Goal: Contribute content: Contribute content

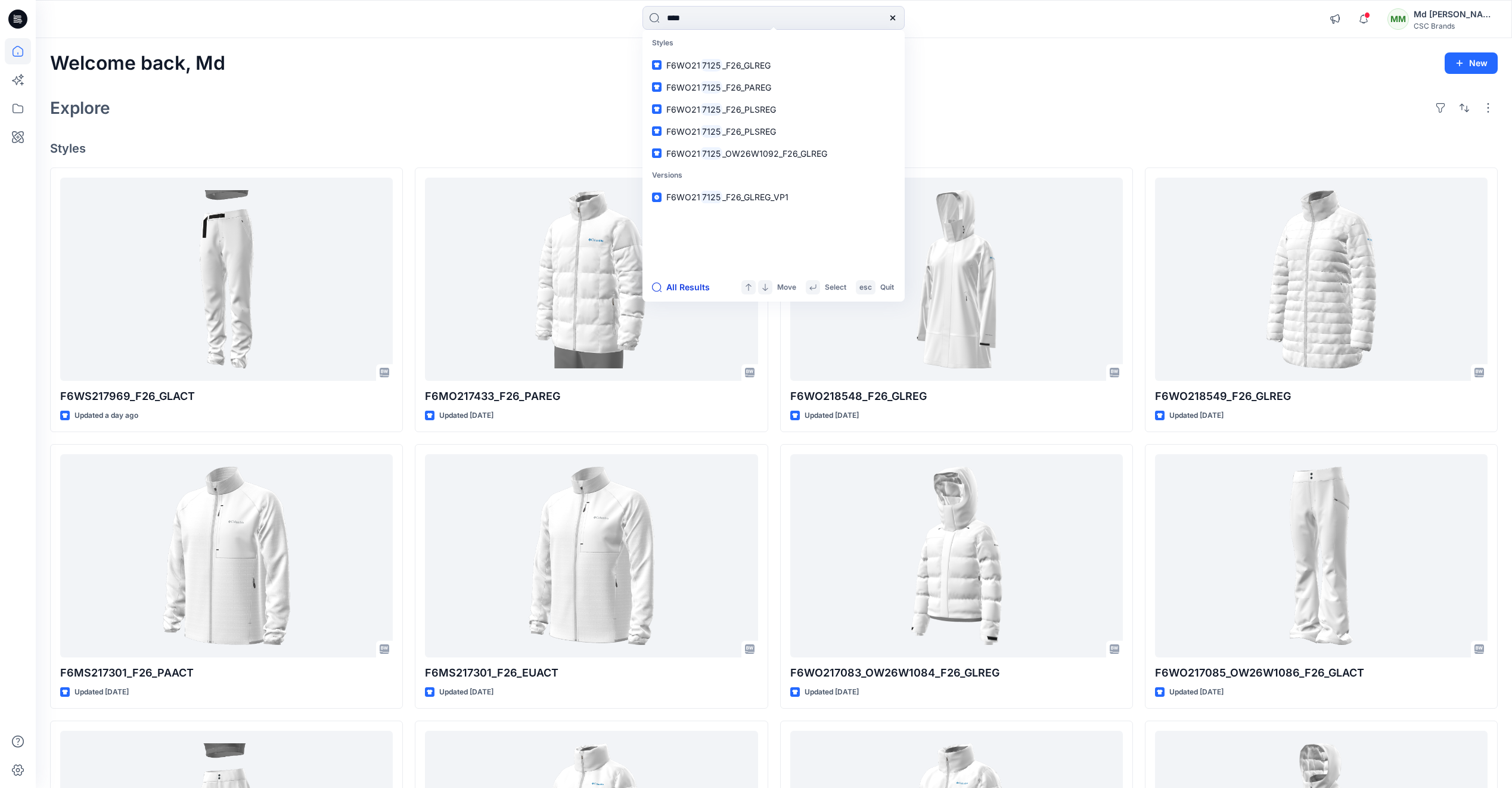
type input "****"
click at [687, 295] on button "All Results" at bounding box center [685, 287] width 66 height 14
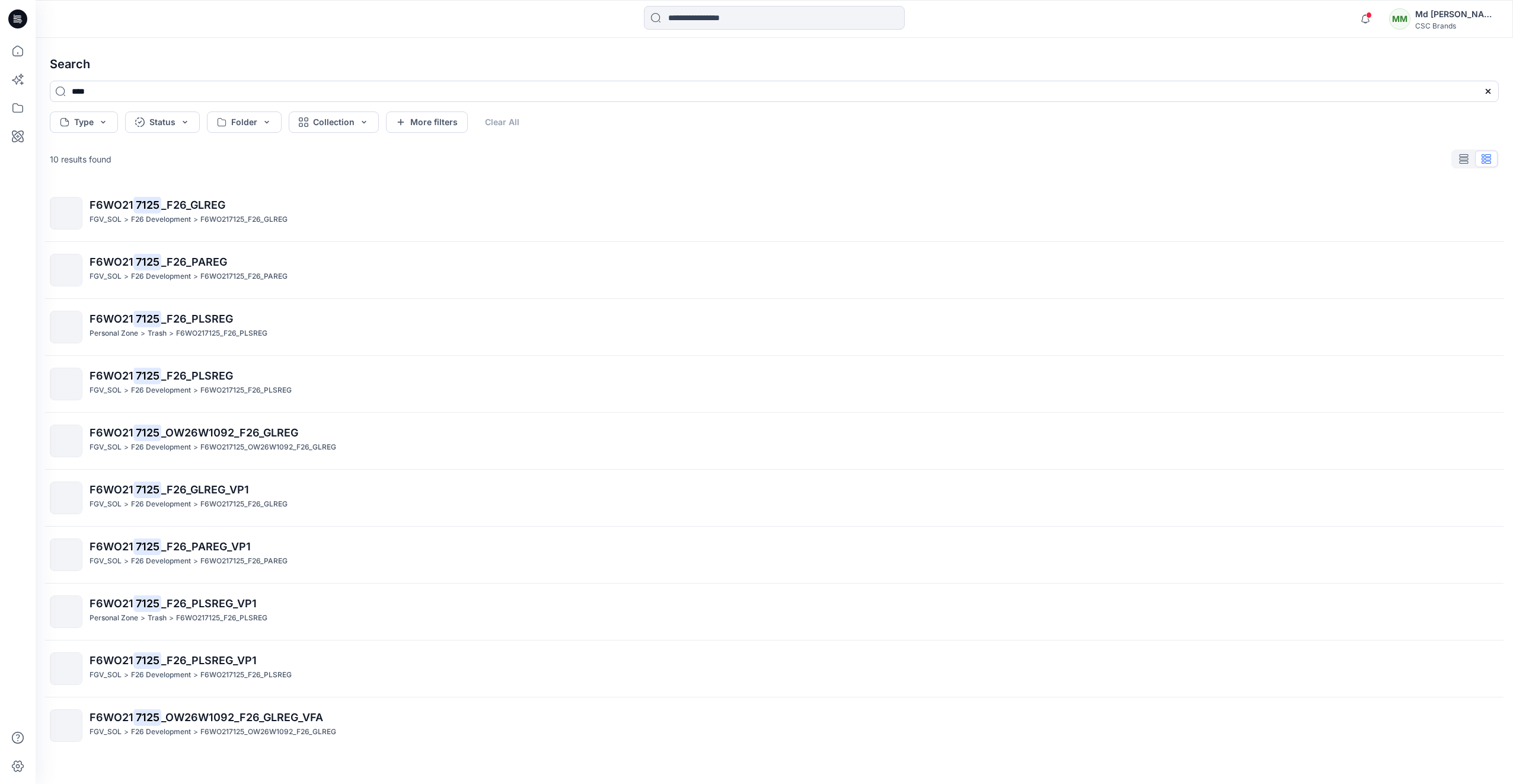
scroll to position [8, 0]
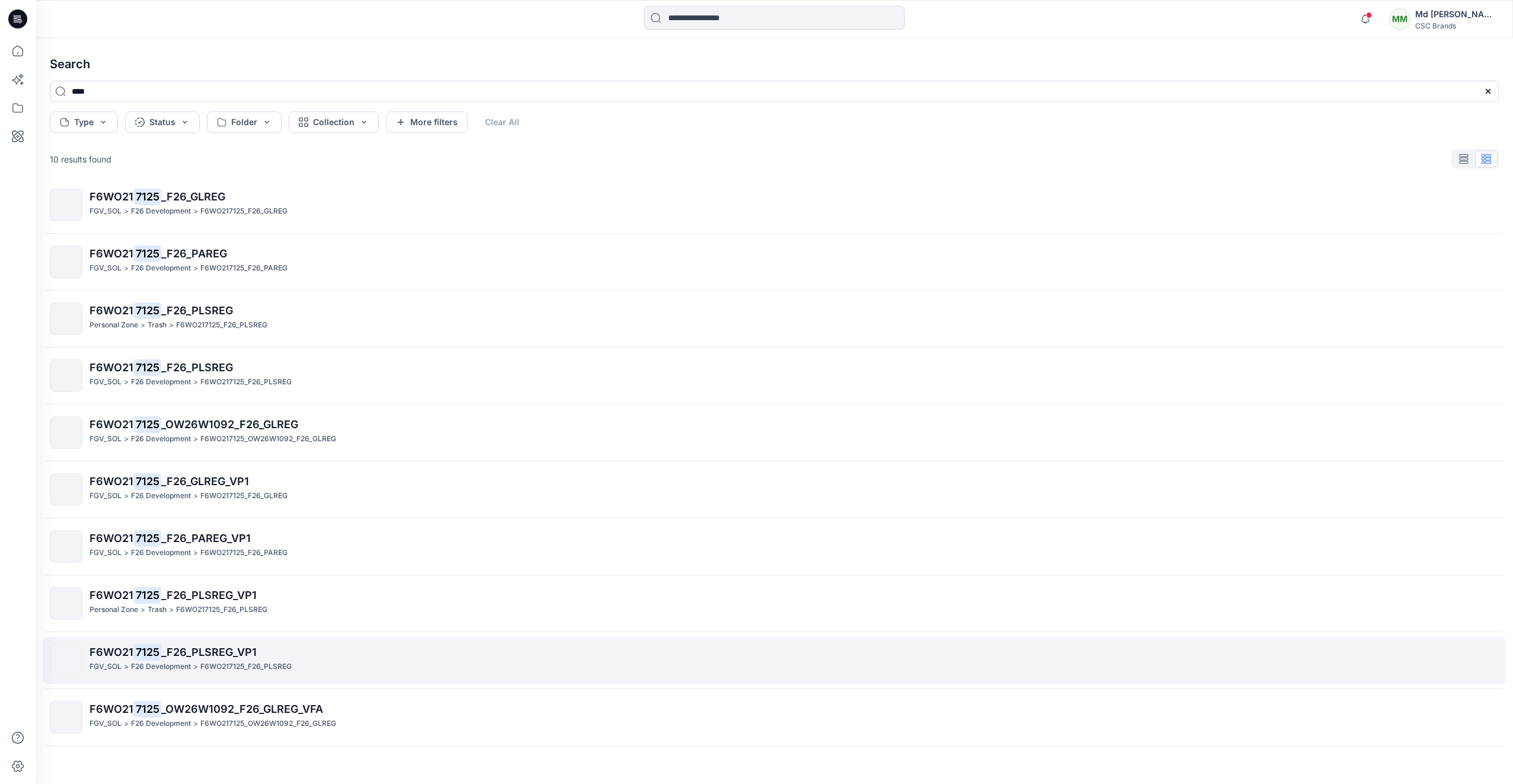
click at [198, 658] on p "F6WO21 7125 _F26_PLSREG_VP1" at bounding box center [794, 652] width 1409 height 16
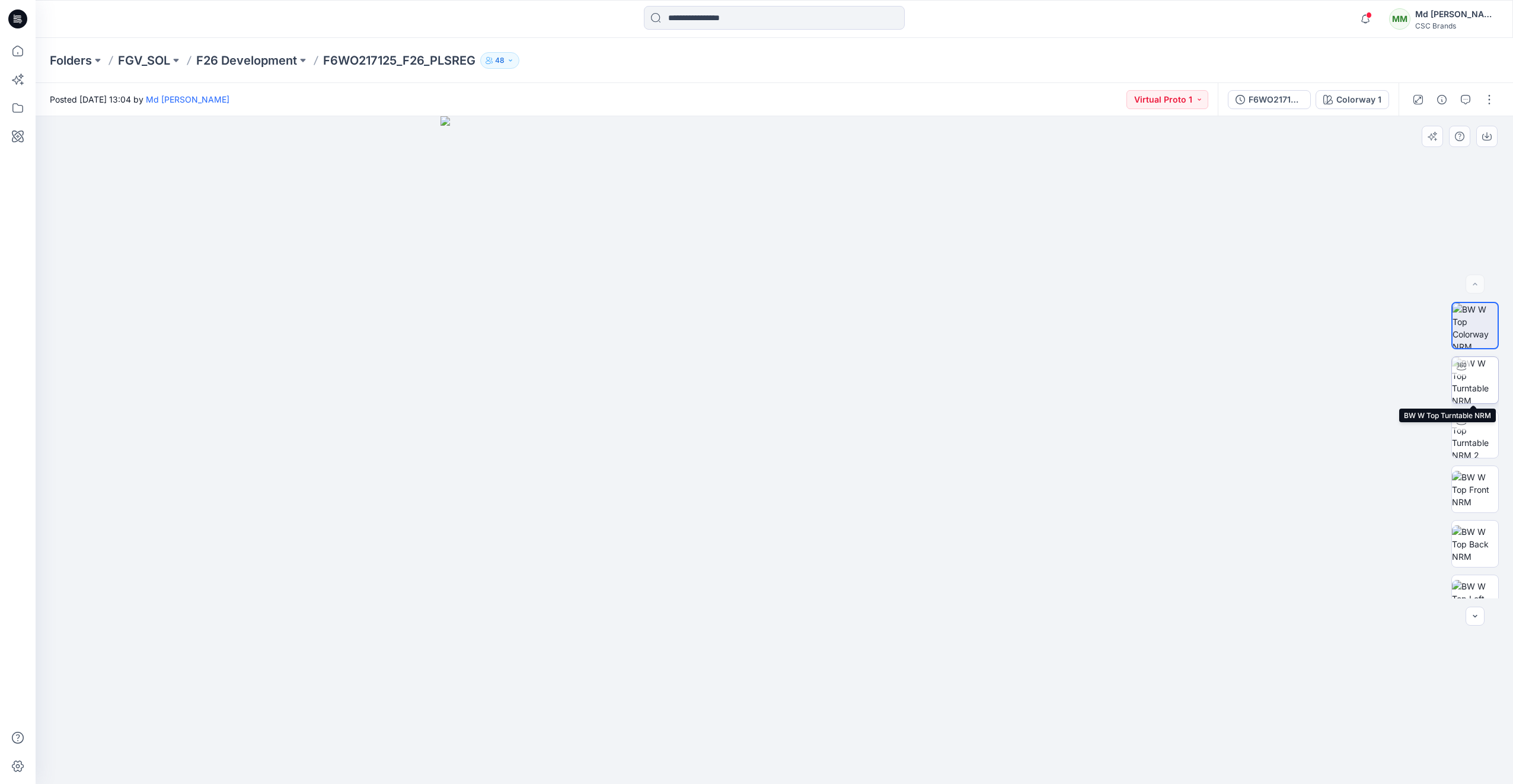
click at [1467, 387] on img at bounding box center [1475, 380] width 46 height 46
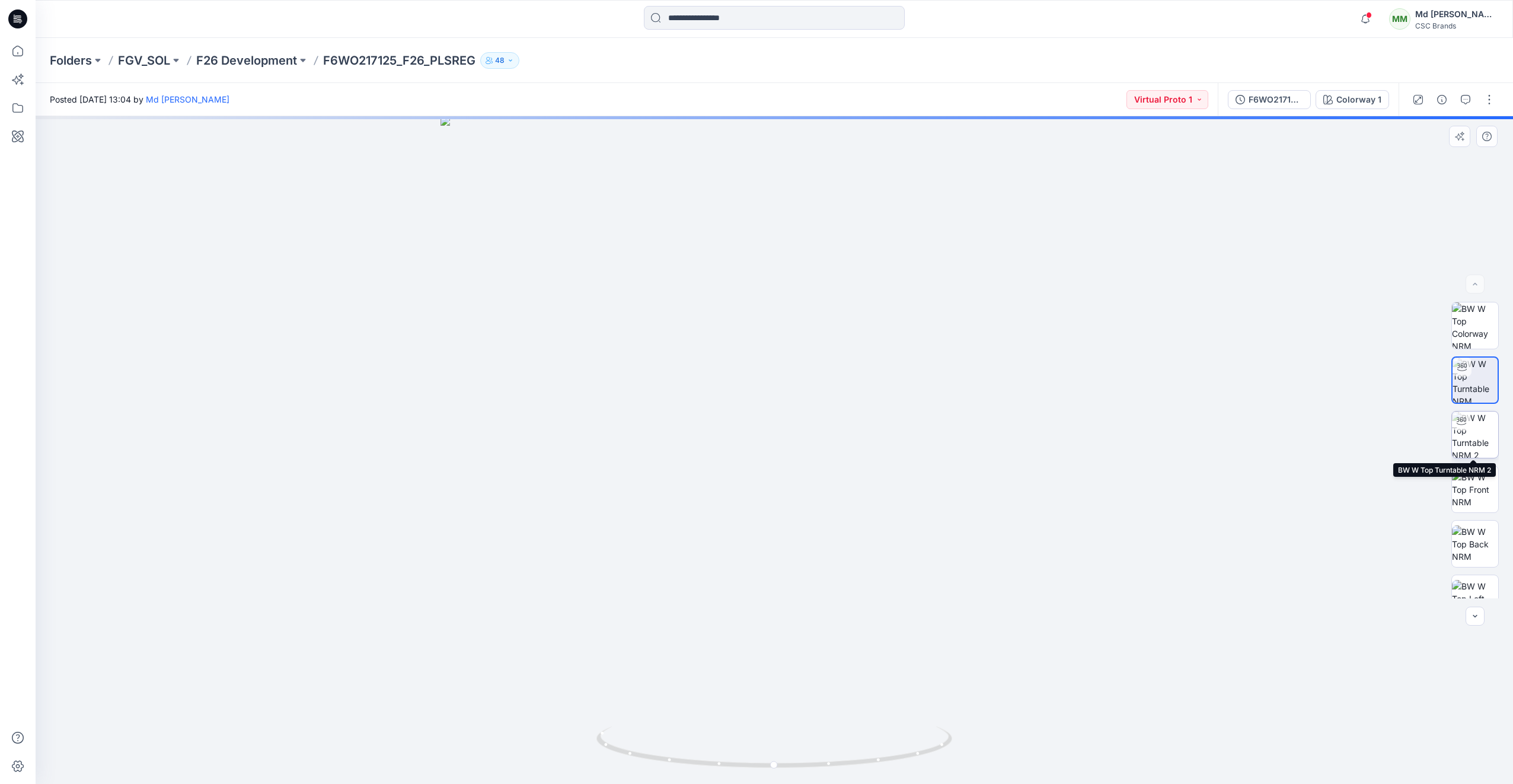
click at [1467, 445] on img at bounding box center [1475, 435] width 46 height 46
click at [1478, 492] on img at bounding box center [1475, 489] width 46 height 37
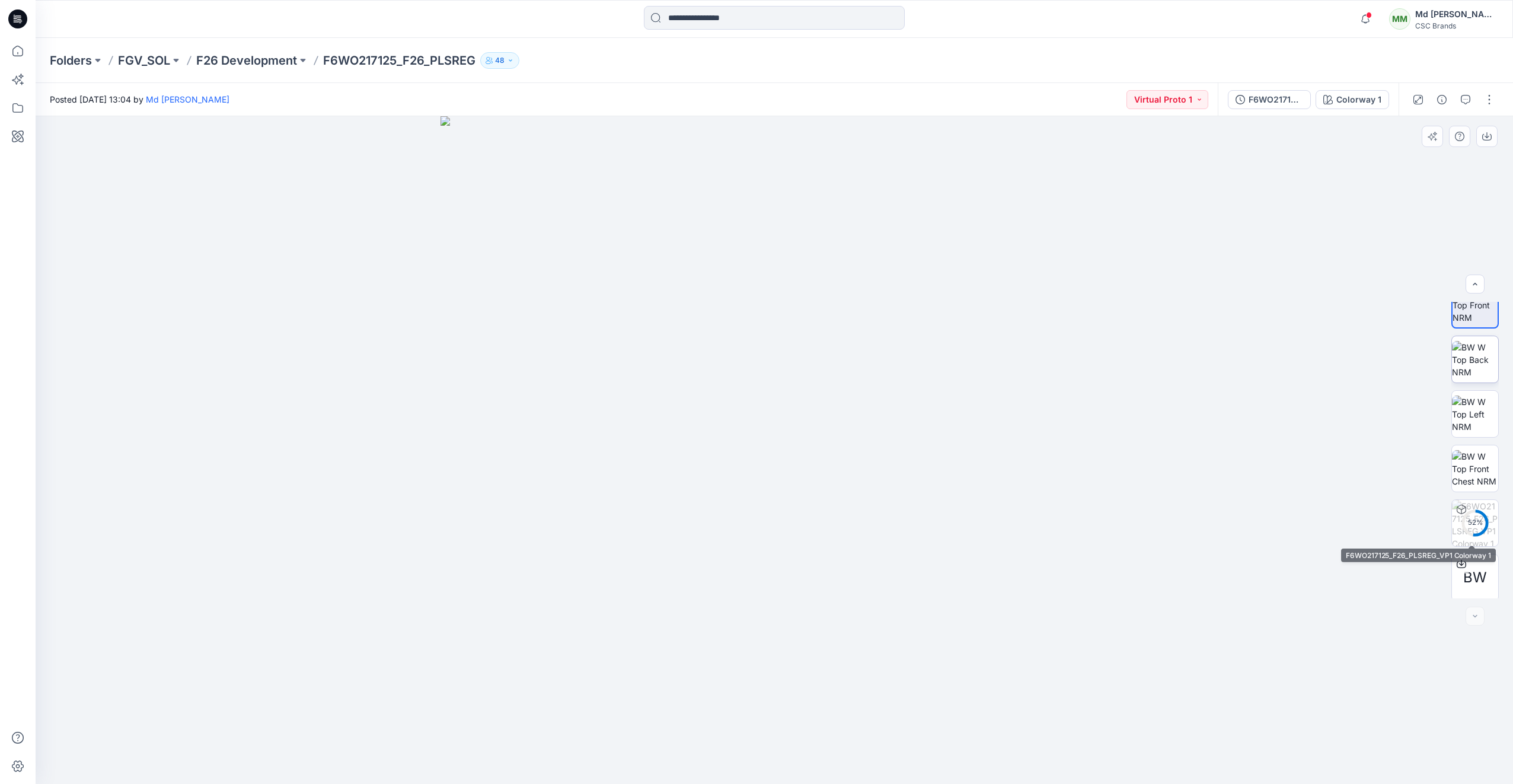
scroll to position [187, 0]
click at [1481, 420] on img at bounding box center [1475, 411] width 46 height 37
click at [20, 25] on icon at bounding box center [18, 19] width 19 height 19
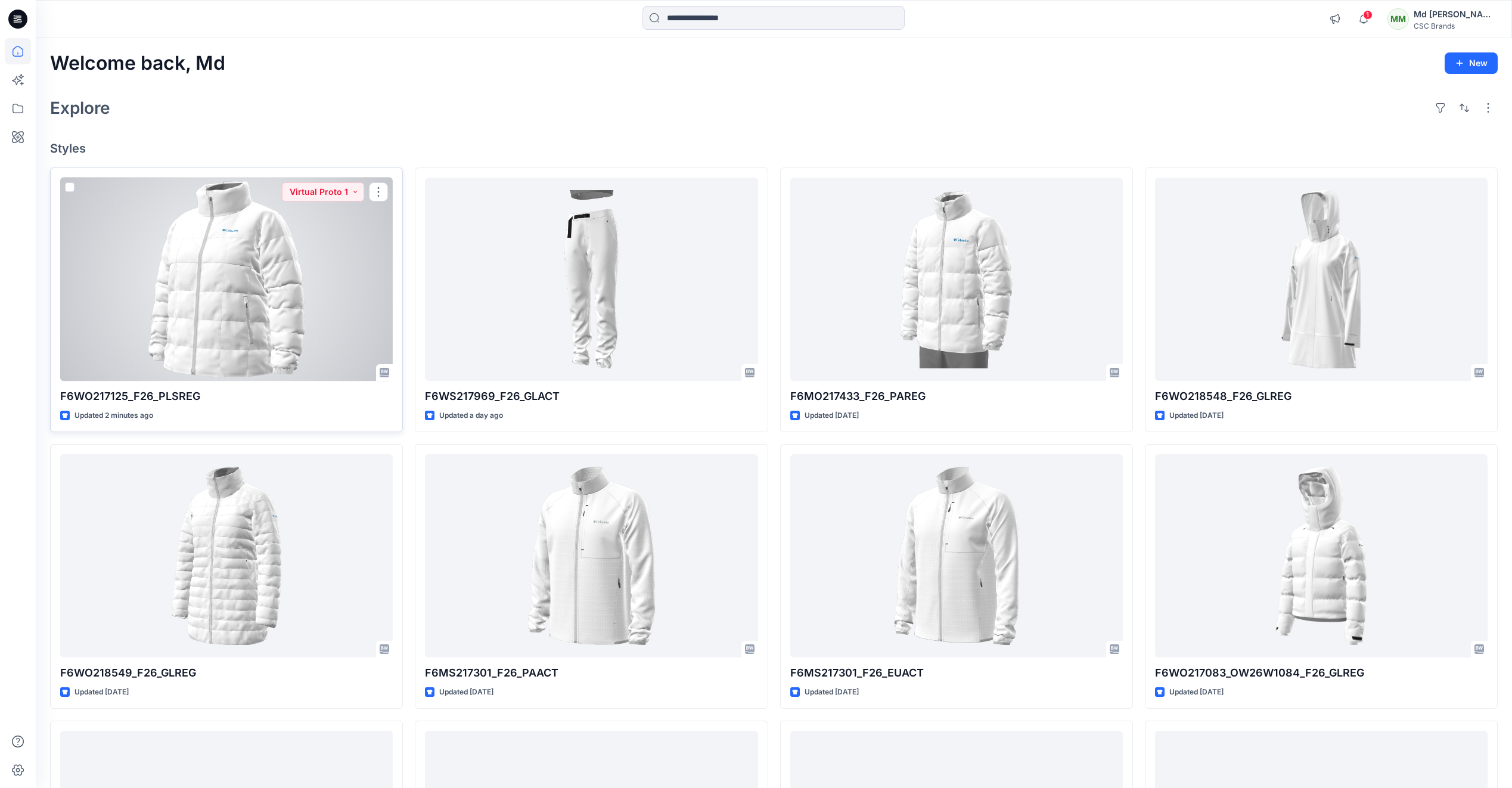
click at [258, 302] on div at bounding box center [226, 279] width 332 height 204
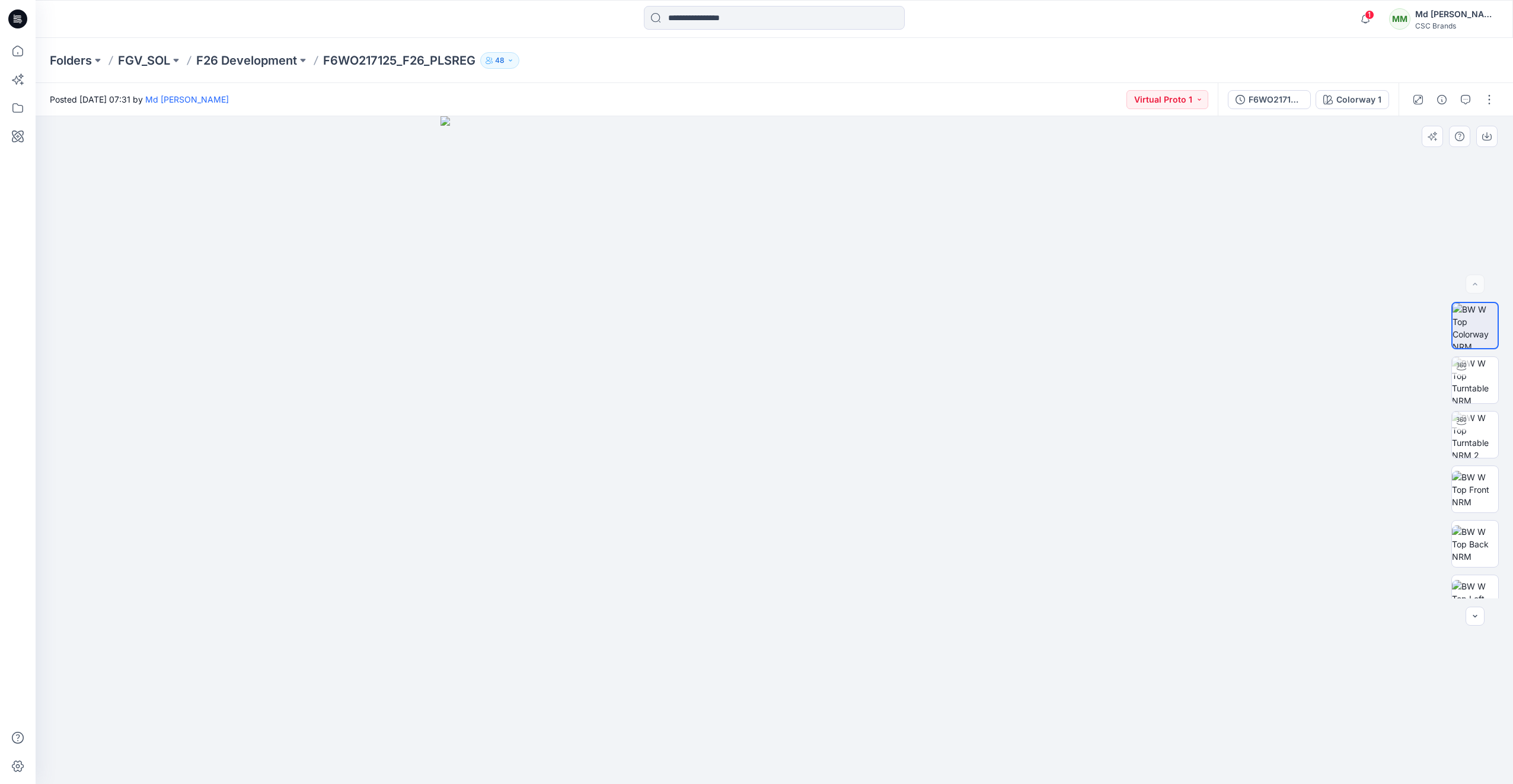
click at [1027, 482] on img at bounding box center [774, 449] width 668 height 667
click at [1470, 374] on img at bounding box center [1475, 380] width 46 height 46
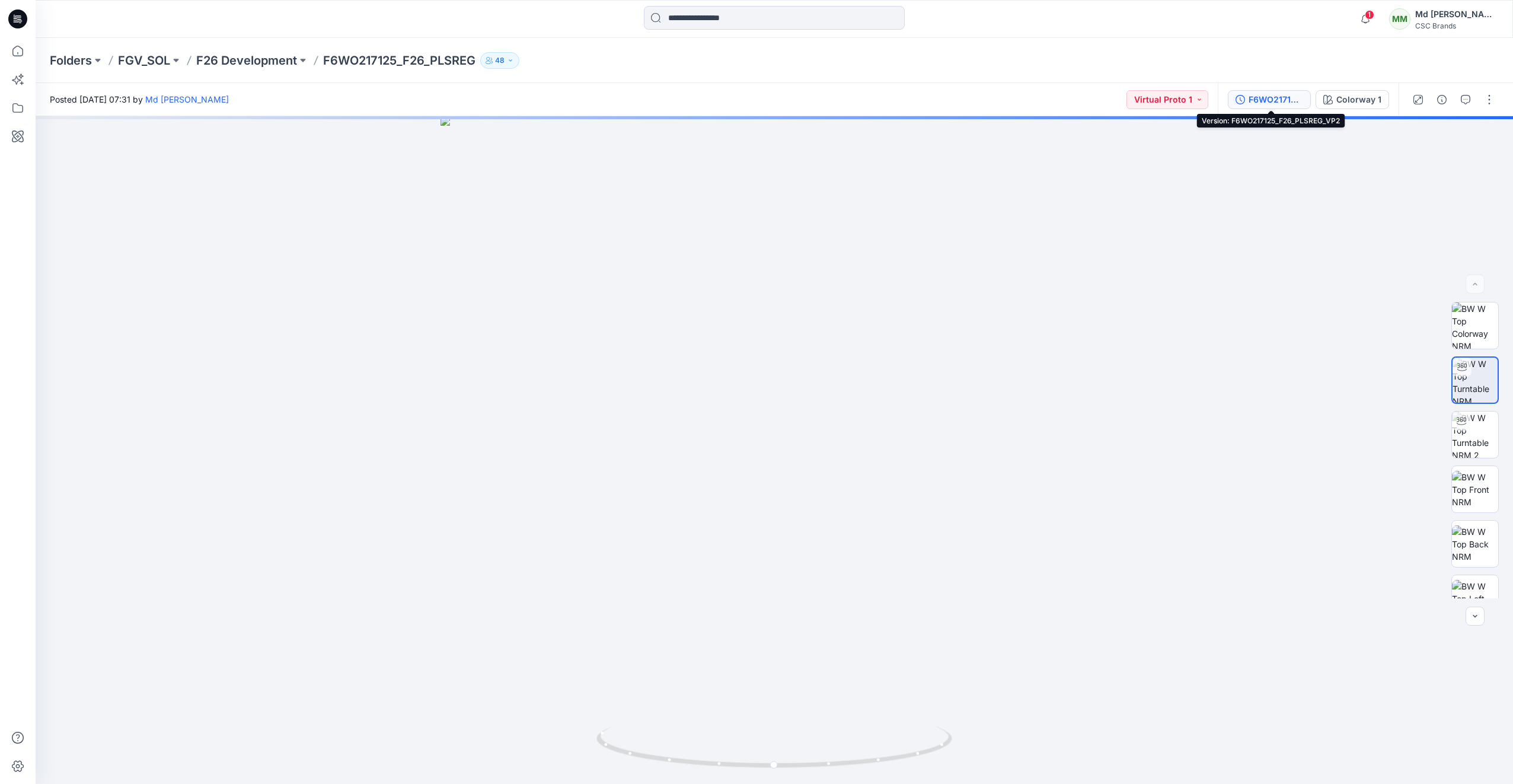
click at [1276, 95] on div "F6WO217125_F26_PLSREG_VP2" at bounding box center [1276, 100] width 55 height 13
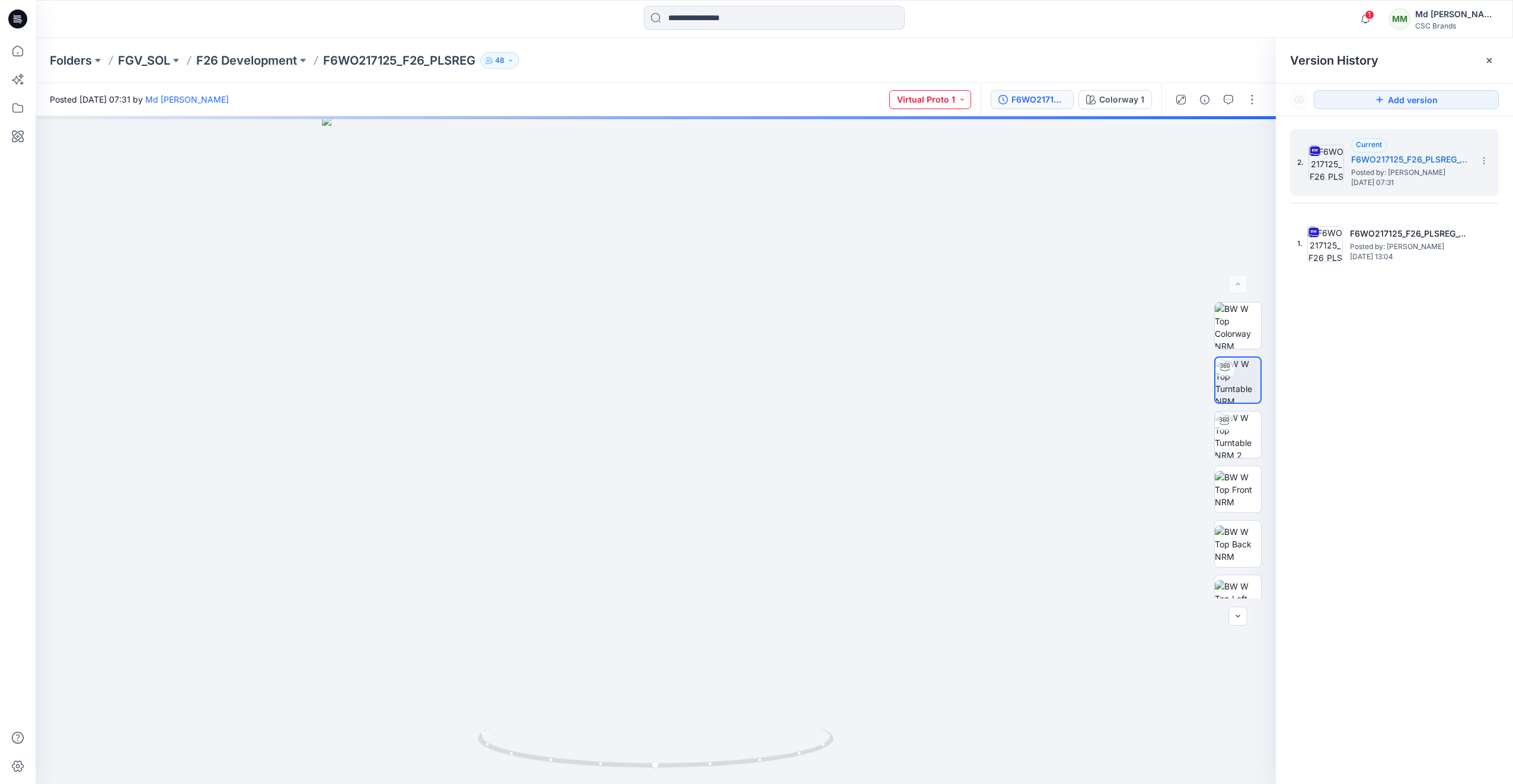
click at [955, 102] on button "Virtual Proto 1" at bounding box center [930, 100] width 82 height 19
click at [937, 176] on p "Virtual Proto 2" at bounding box center [918, 181] width 56 height 16
click at [1238, 438] on img at bounding box center [1238, 435] width 46 height 46
click at [1231, 498] on img at bounding box center [1238, 489] width 46 height 37
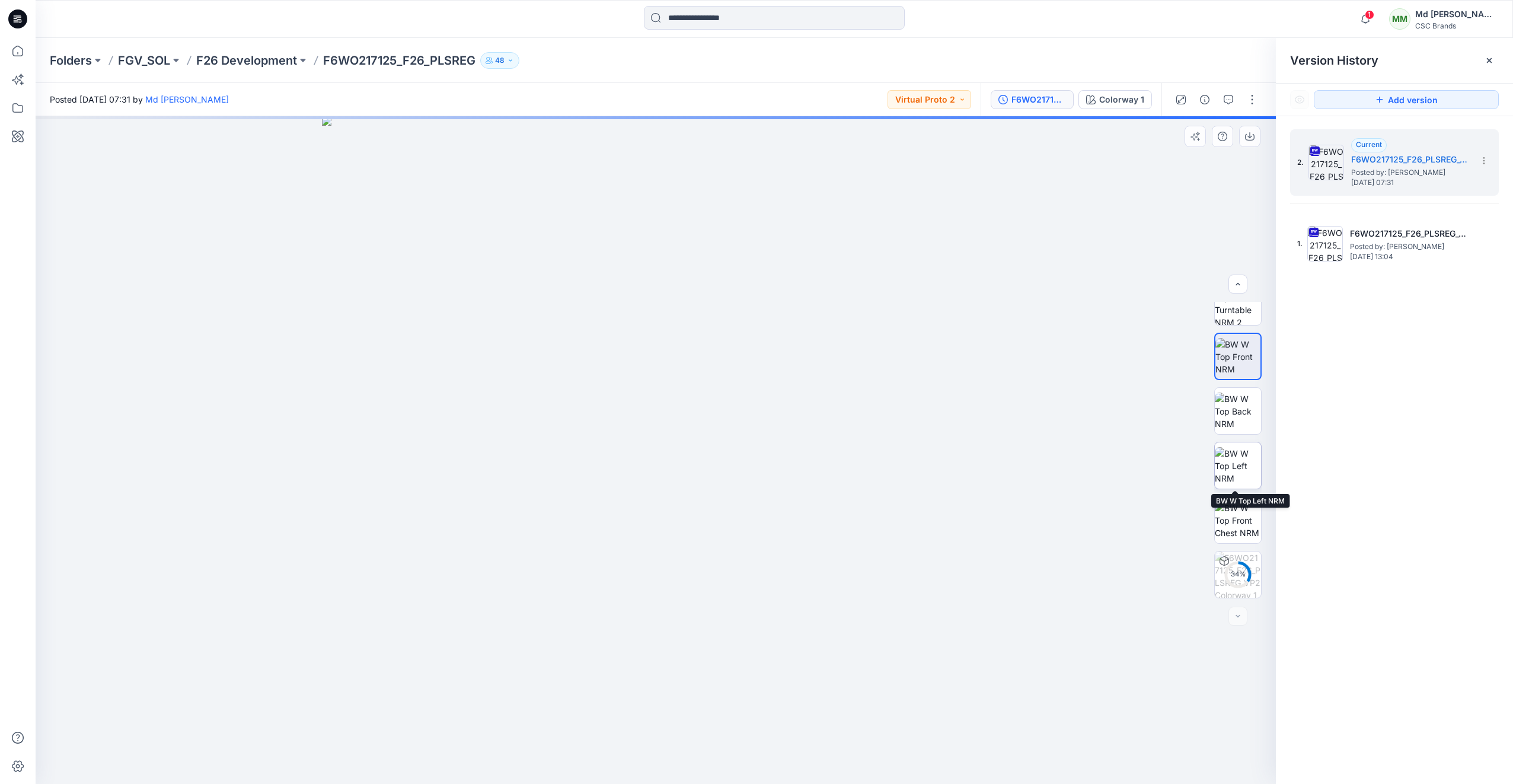
click at [1235, 460] on img at bounding box center [1238, 466] width 46 height 37
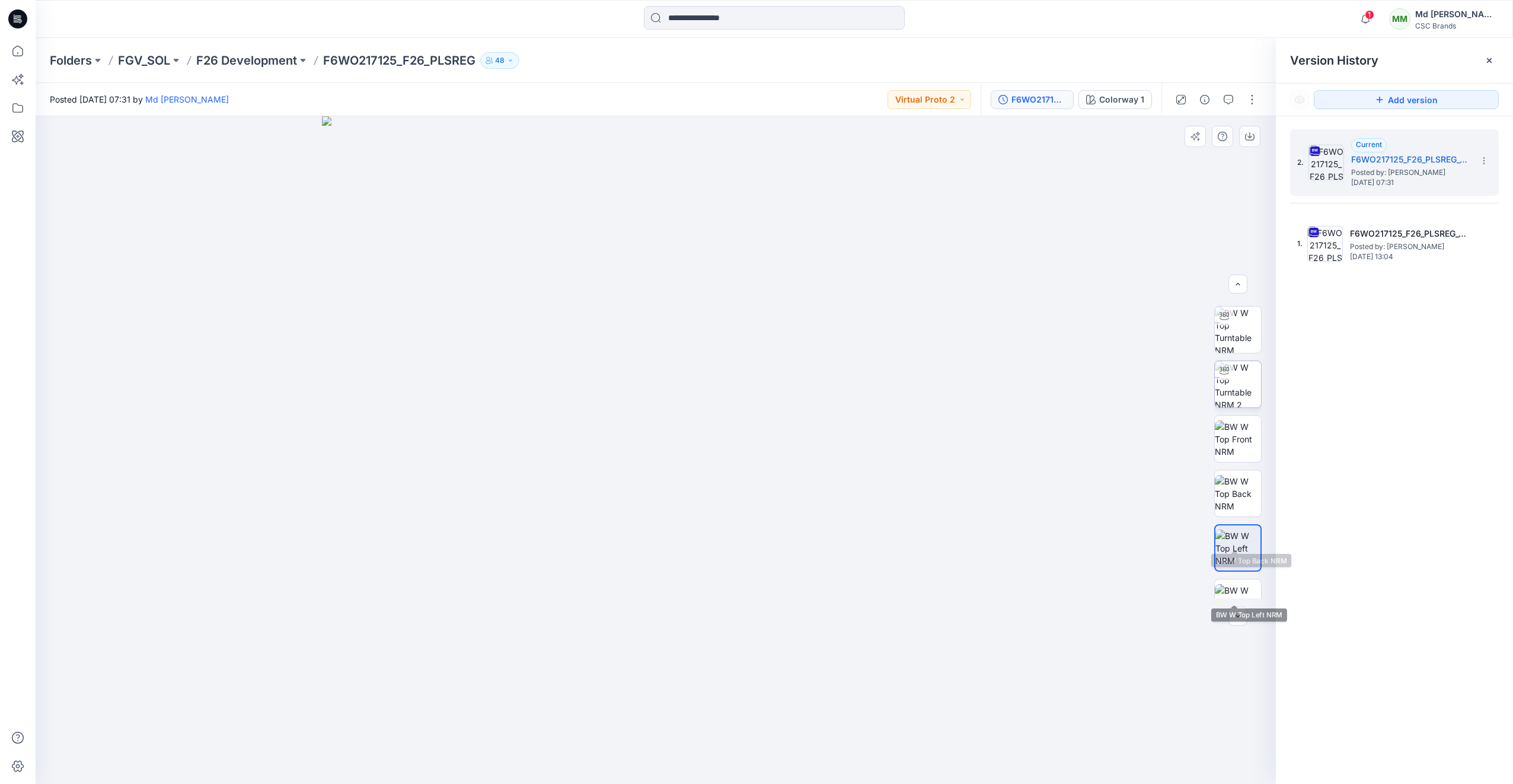
scroll to position [0, 0]
click at [1231, 366] on img at bounding box center [1238, 380] width 46 height 46
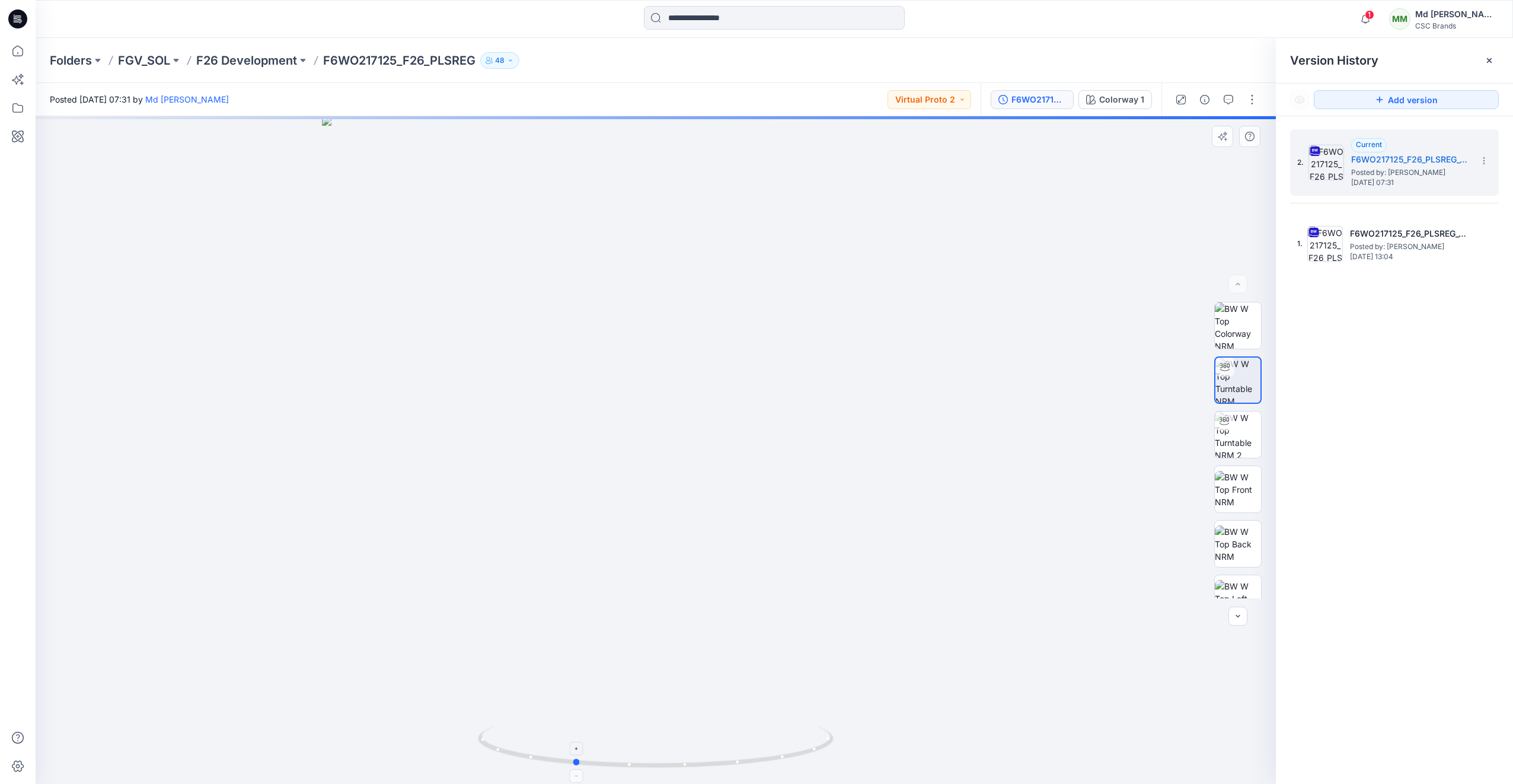
drag, startPoint x: 747, startPoint y: 757, endPoint x: 680, endPoint y: 744, distance: 68.2
click at [680, 744] on icon at bounding box center [657, 748] width 359 height 44
click at [1358, 245] on span "Posted by: [PERSON_NAME]" at bounding box center [1409, 246] width 119 height 12
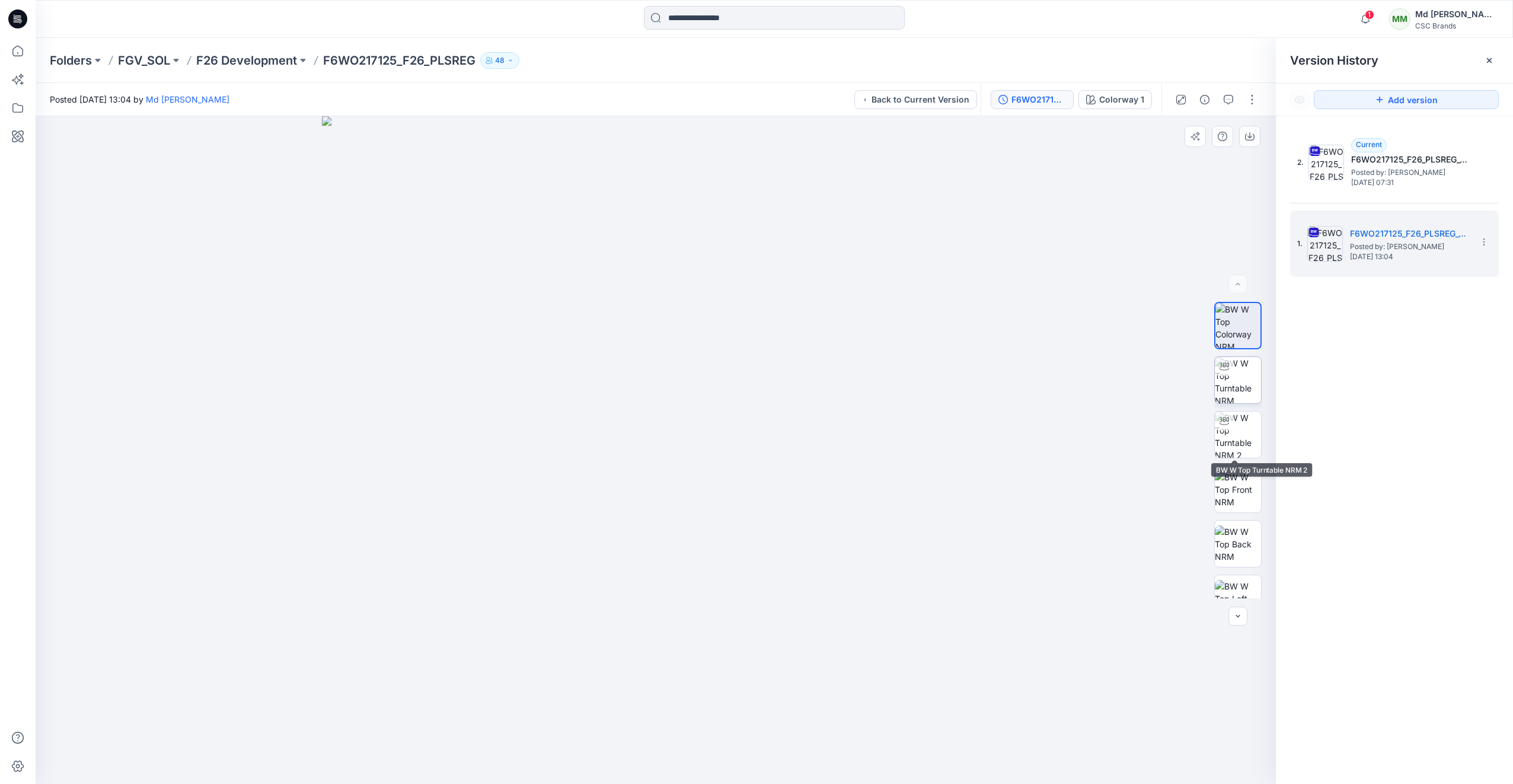
click at [1234, 380] on img at bounding box center [1238, 380] width 46 height 46
drag, startPoint x: 766, startPoint y: 757, endPoint x: 683, endPoint y: 750, distance: 83.3
click at [683, 750] on icon at bounding box center [657, 748] width 359 height 44
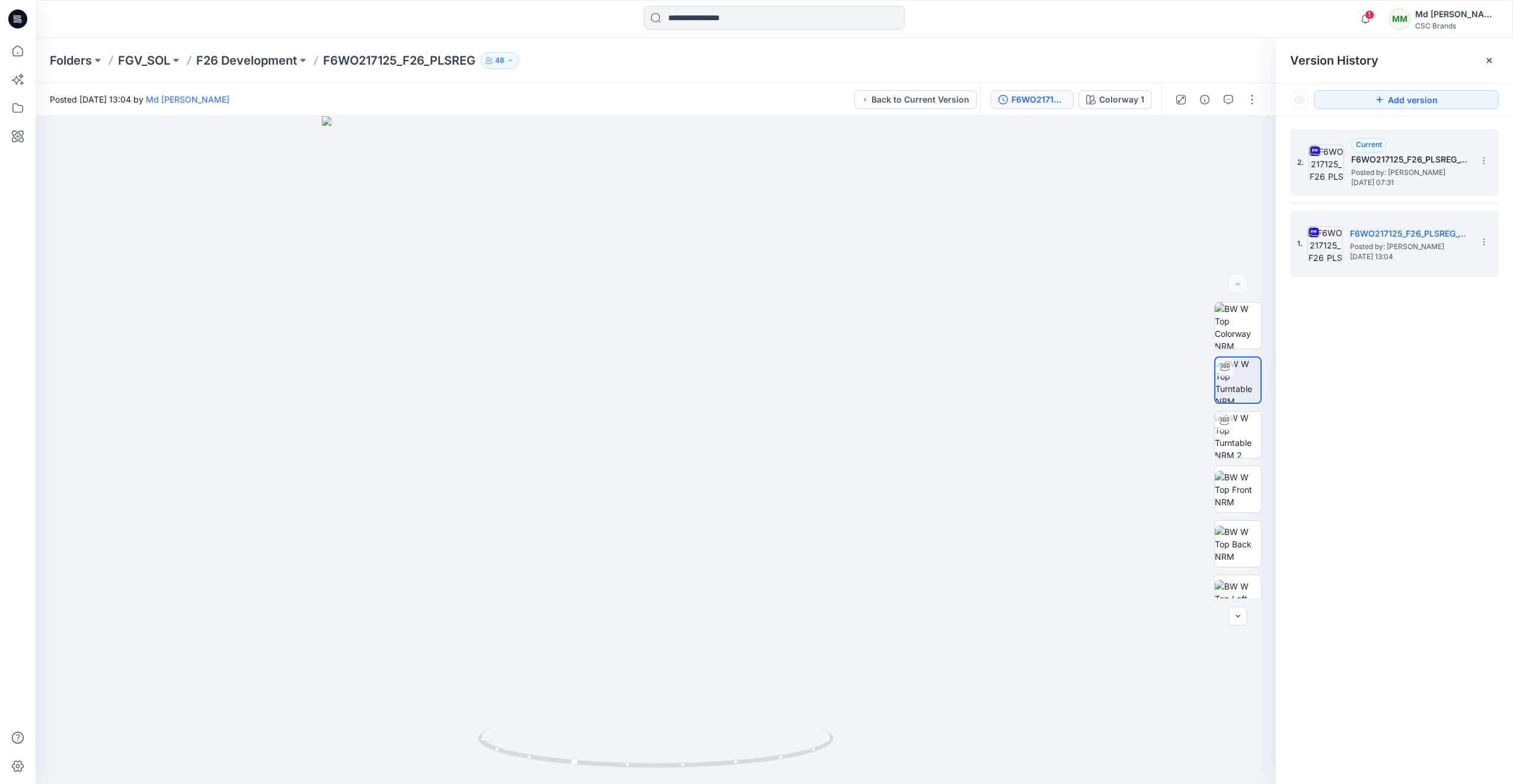
click at [1362, 163] on h5 "F6WO217125_F26_PLSREG_VP2" at bounding box center [1411, 159] width 119 height 14
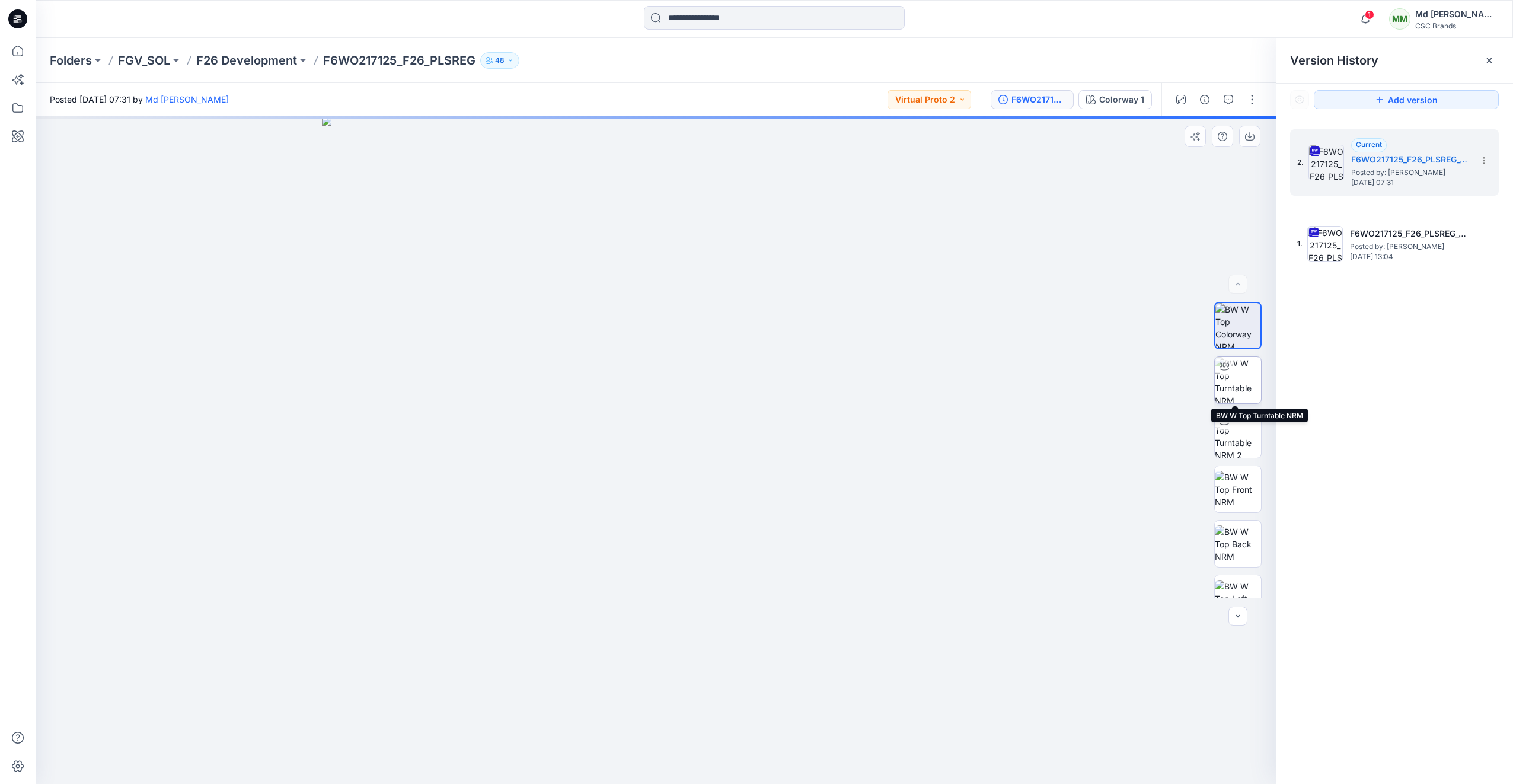
click at [1235, 371] on img at bounding box center [1238, 380] width 46 height 46
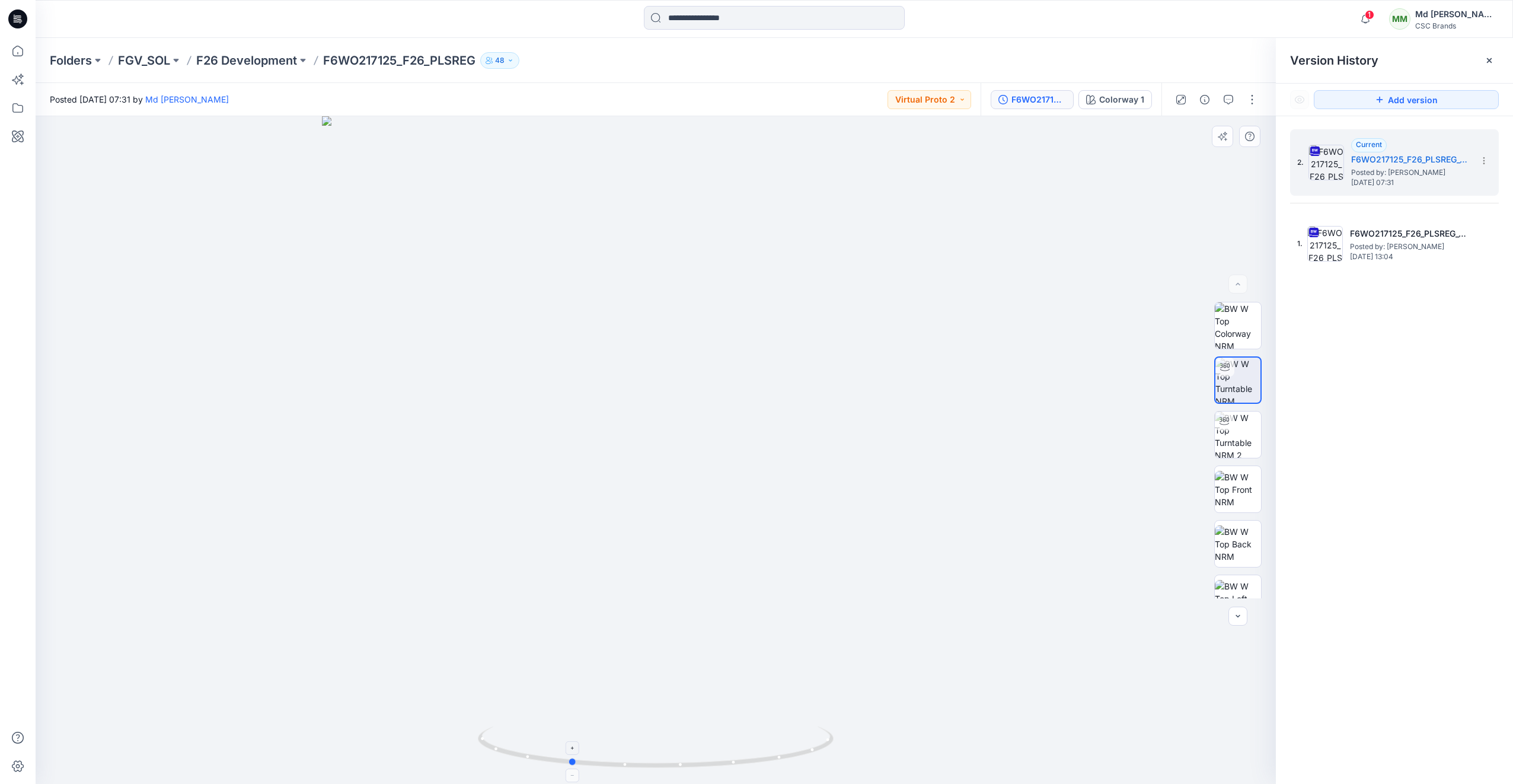
drag, startPoint x: 680, startPoint y: 770, endPoint x: 594, endPoint y: 769, distance: 86.0
click at [594, 769] on icon at bounding box center [657, 748] width 359 height 44
click at [1254, 103] on button "button" at bounding box center [1253, 100] width 19 height 19
click at [1195, 168] on button "Edit" at bounding box center [1203, 160] width 109 height 22
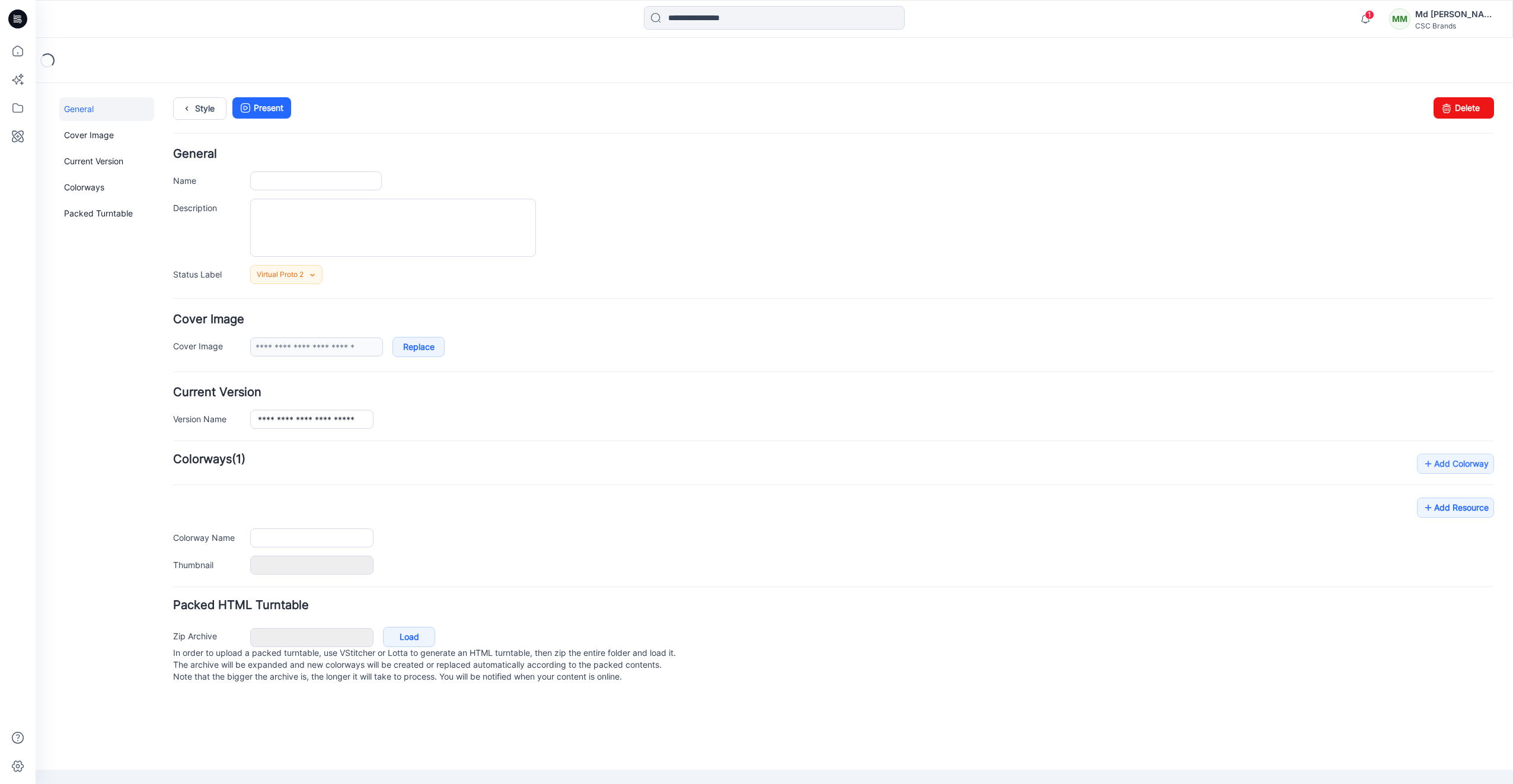
type input "**********"
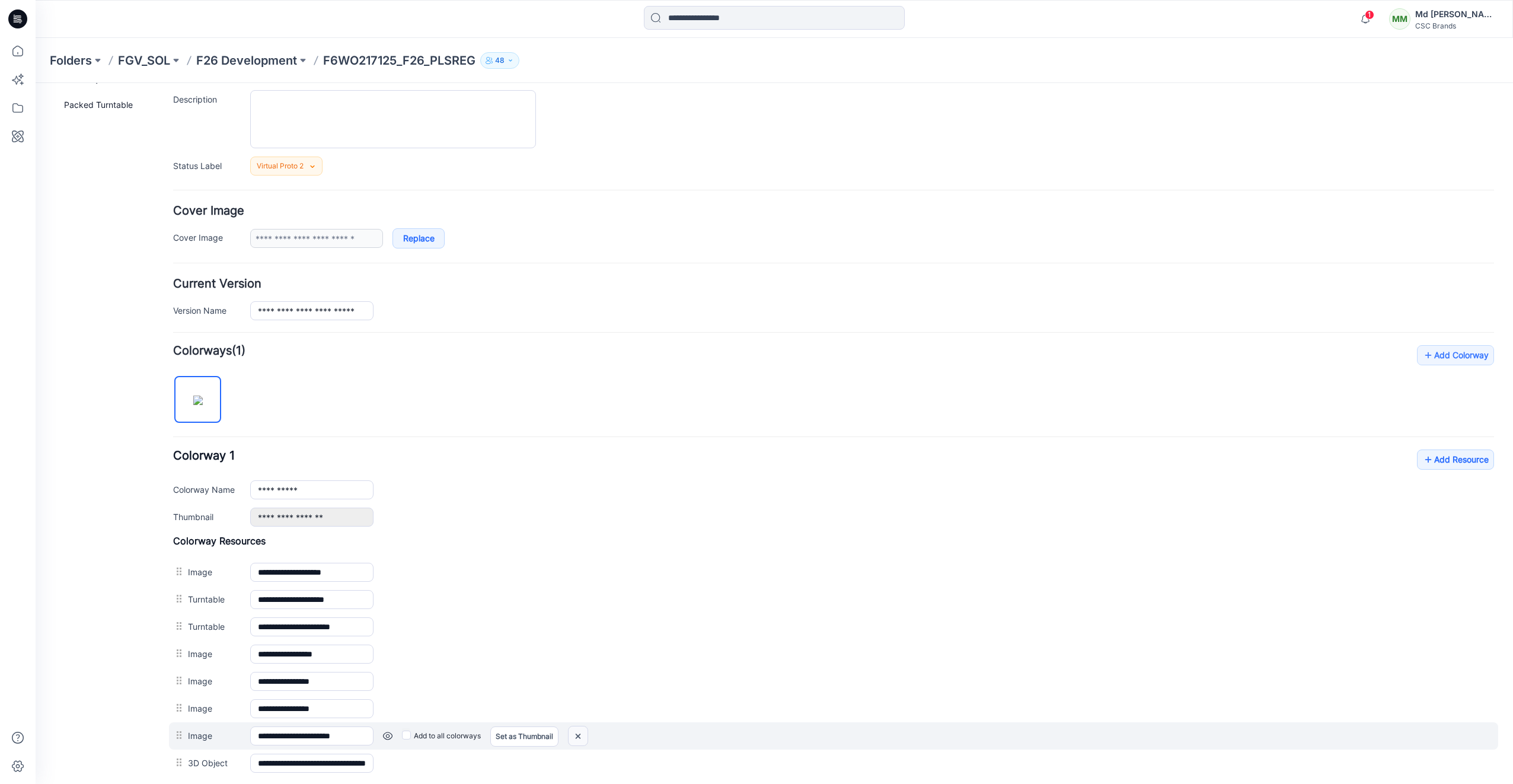
scroll to position [237, 0]
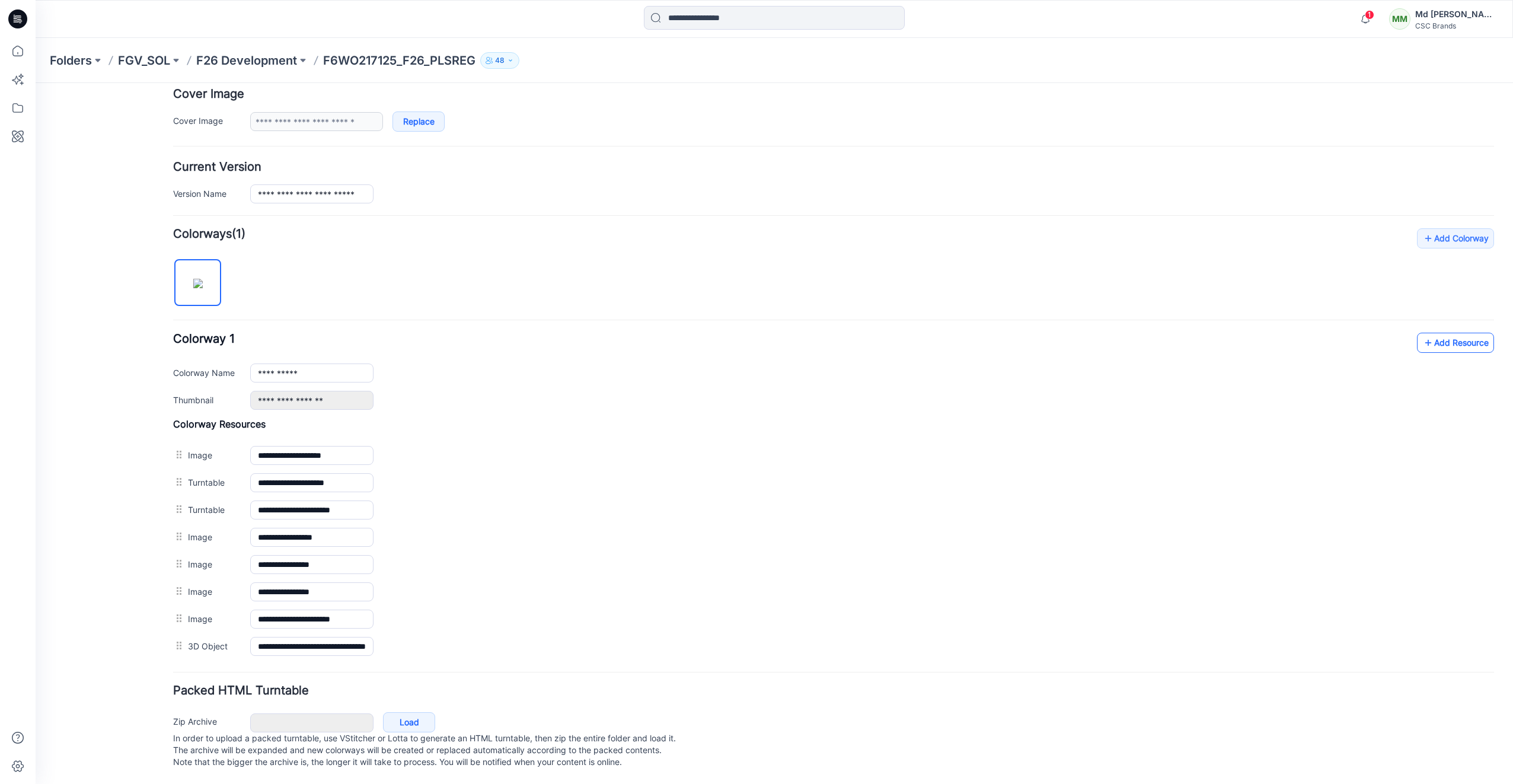
click at [1422, 333] on icon at bounding box center [1428, 343] width 12 height 19
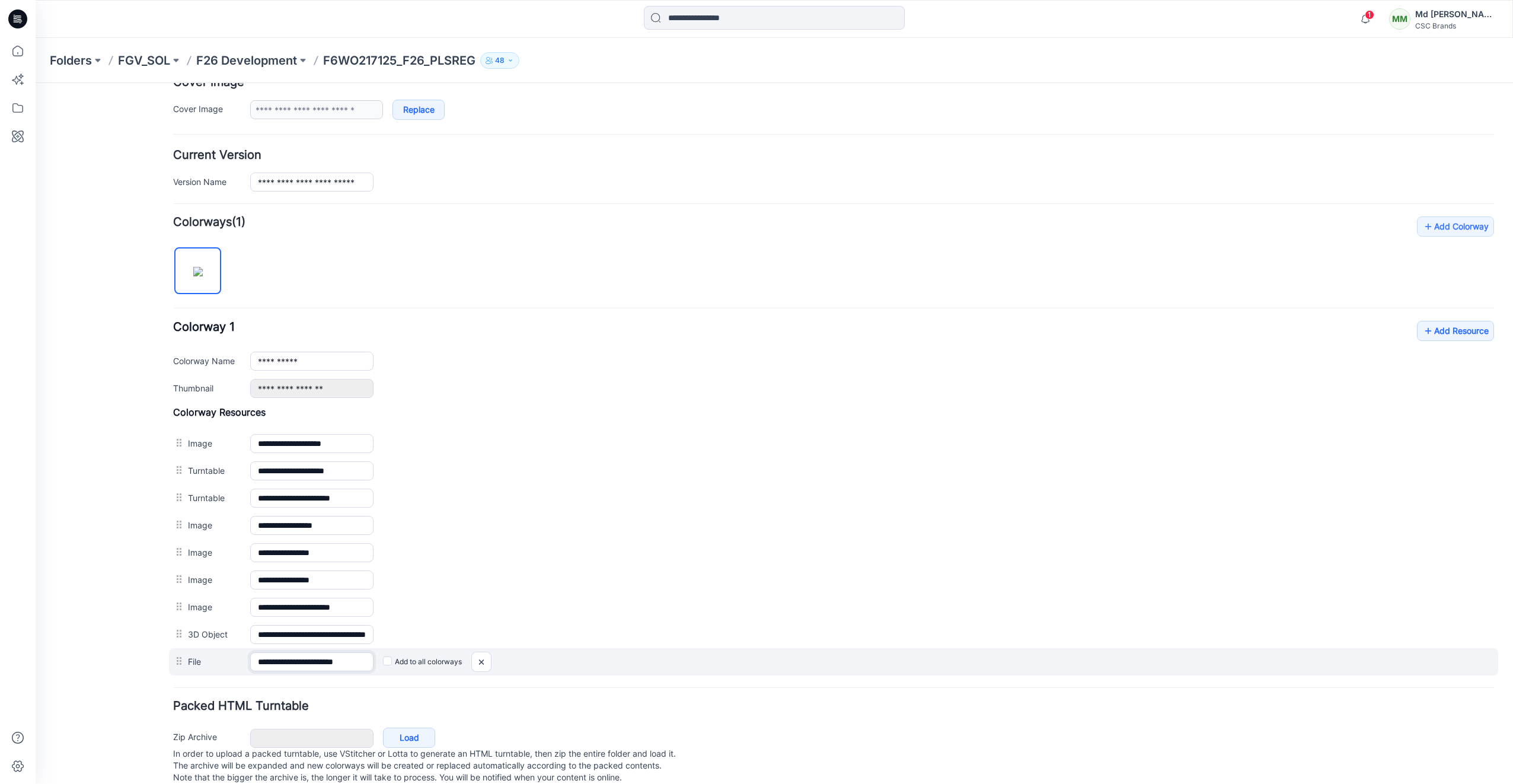
scroll to position [0, 10]
drag, startPoint x: 301, startPoint y: 663, endPoint x: 393, endPoint y: 671, distance: 92.3
click at [393, 671] on div "**********" at bounding box center [834, 662] width 1330 height 27
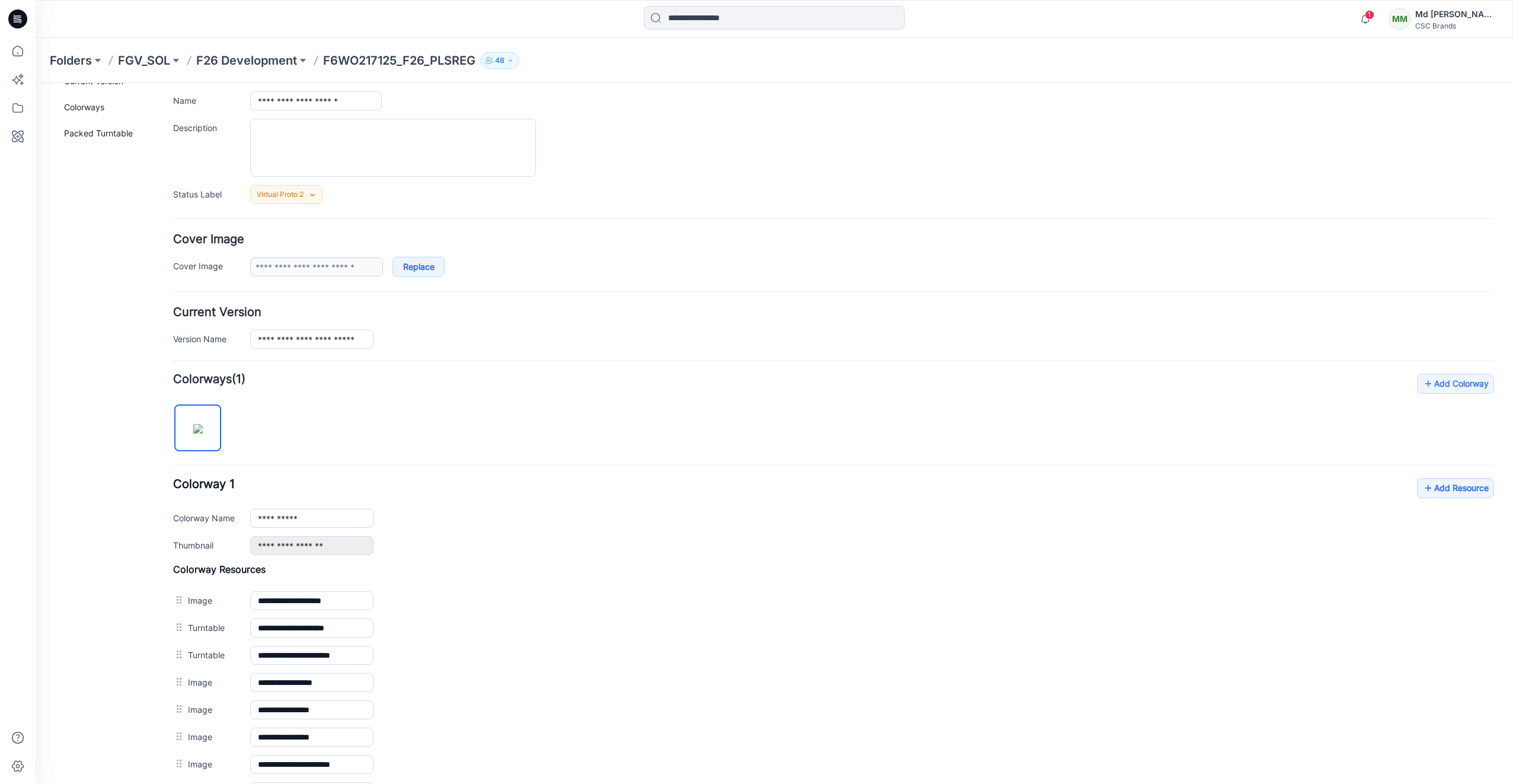
scroll to position [0, 0]
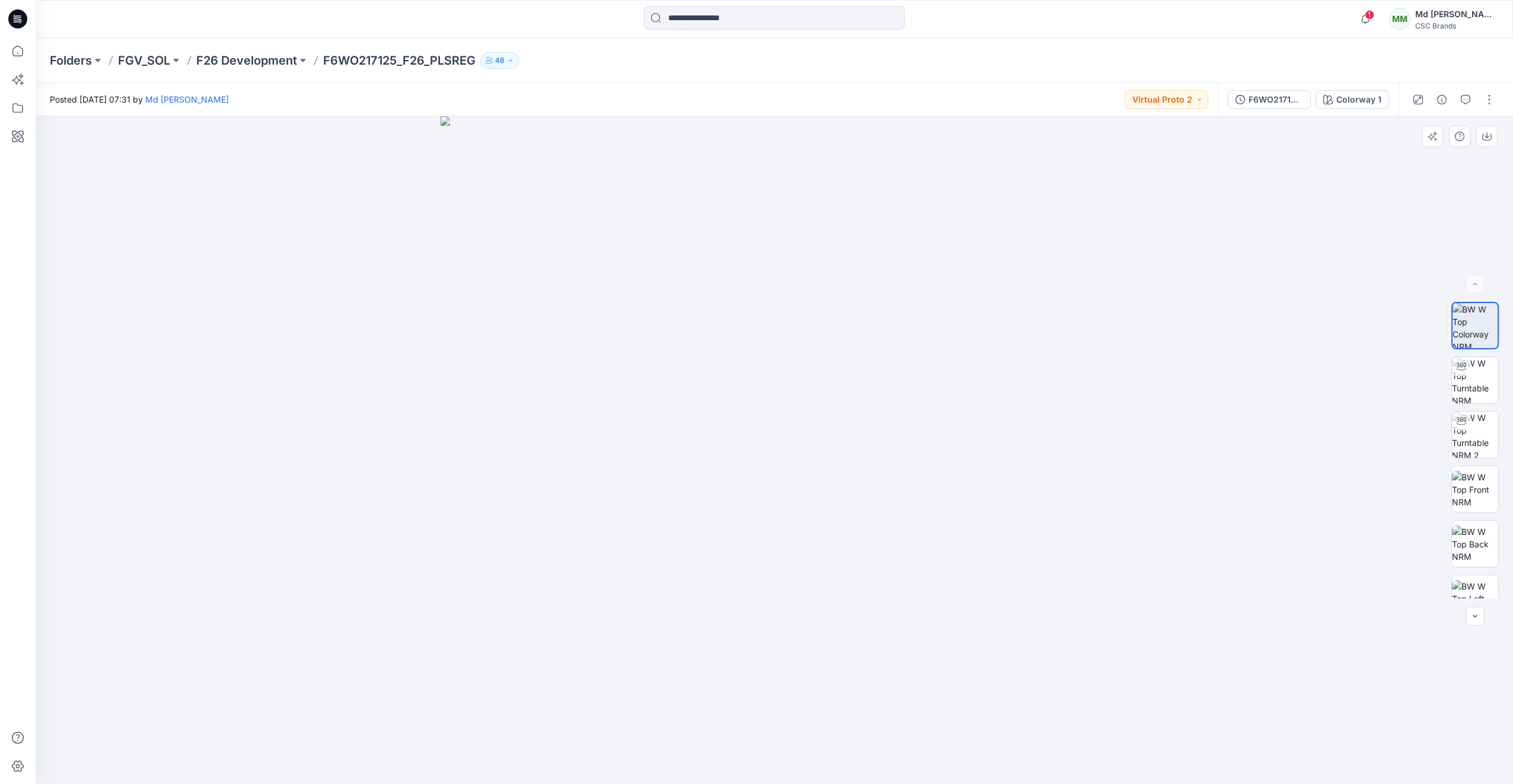
click at [1285, 354] on div at bounding box center [774, 449] width 1478 height 667
click at [16, 20] on icon at bounding box center [16, 20] width 4 height 1
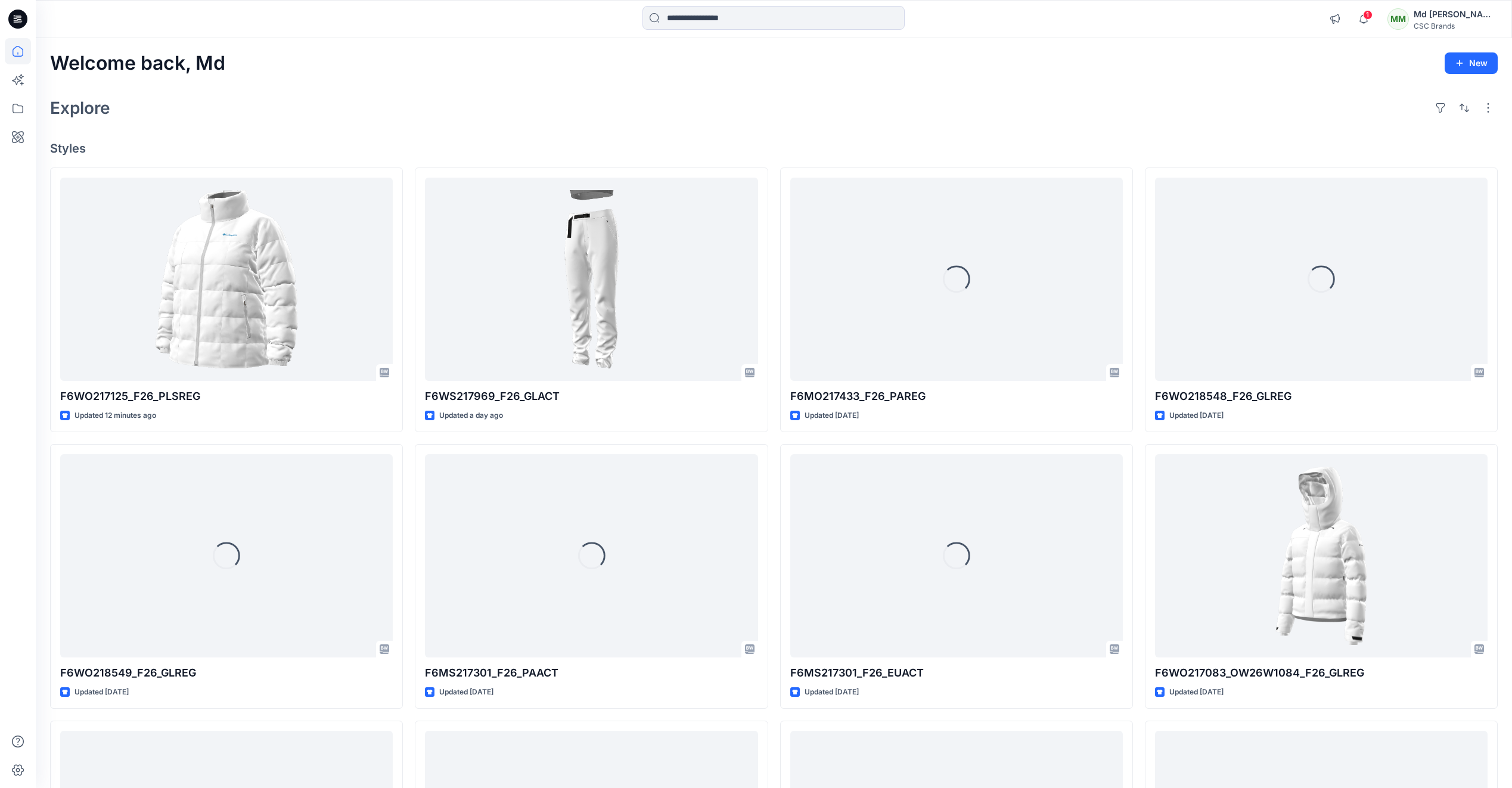
click at [372, 125] on div "Welcome back, Md New Explore Styles F6WO217125_F26_PLSREG Updated 12 minutes ag…" at bounding box center [774, 540] width 1476 height 1004
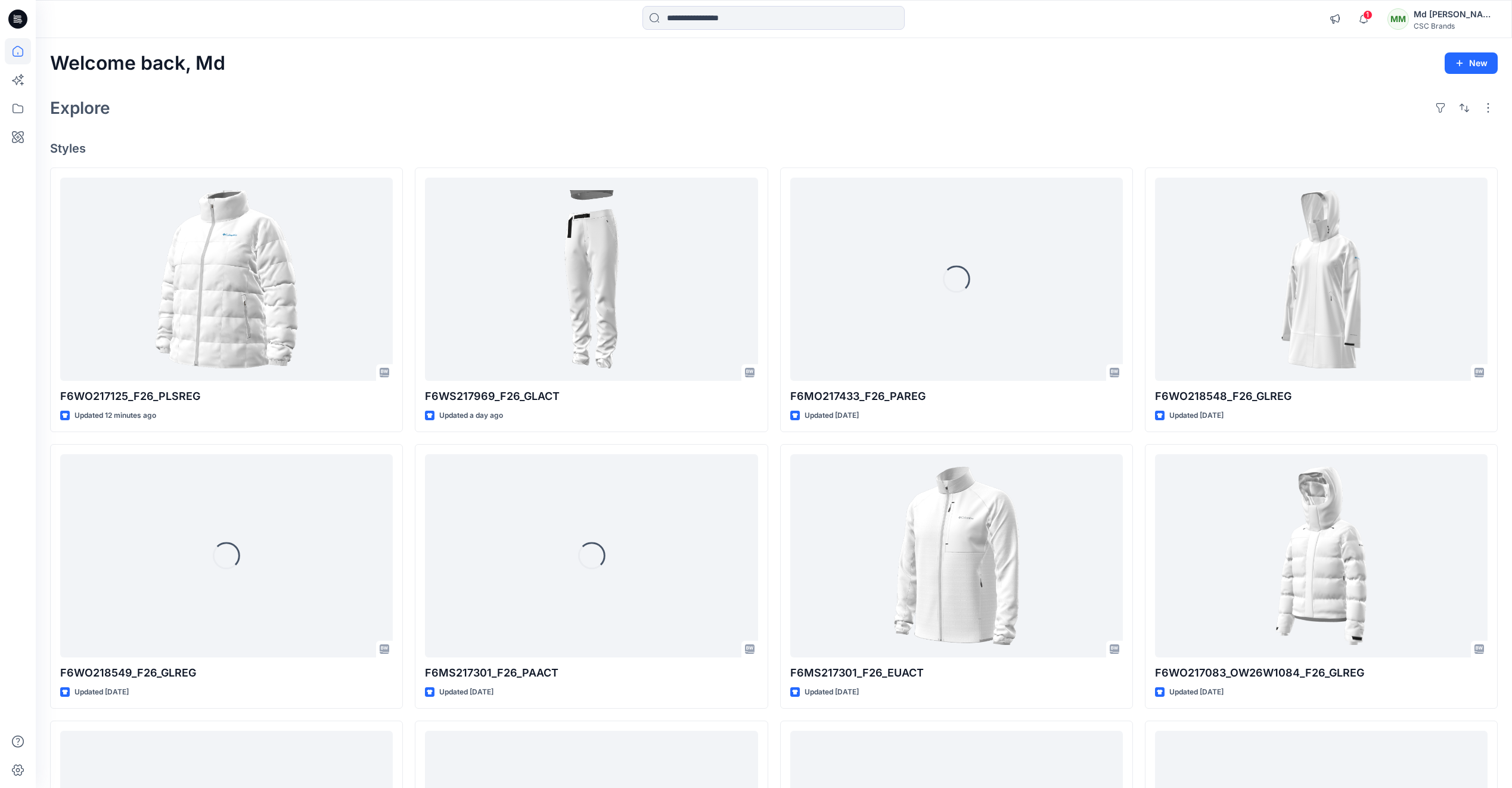
click at [394, 128] on div "Welcome back, Md New Explore Styles F6WO217125_F26_PLSREG Updated 12 minutes ag…" at bounding box center [774, 540] width 1476 height 1004
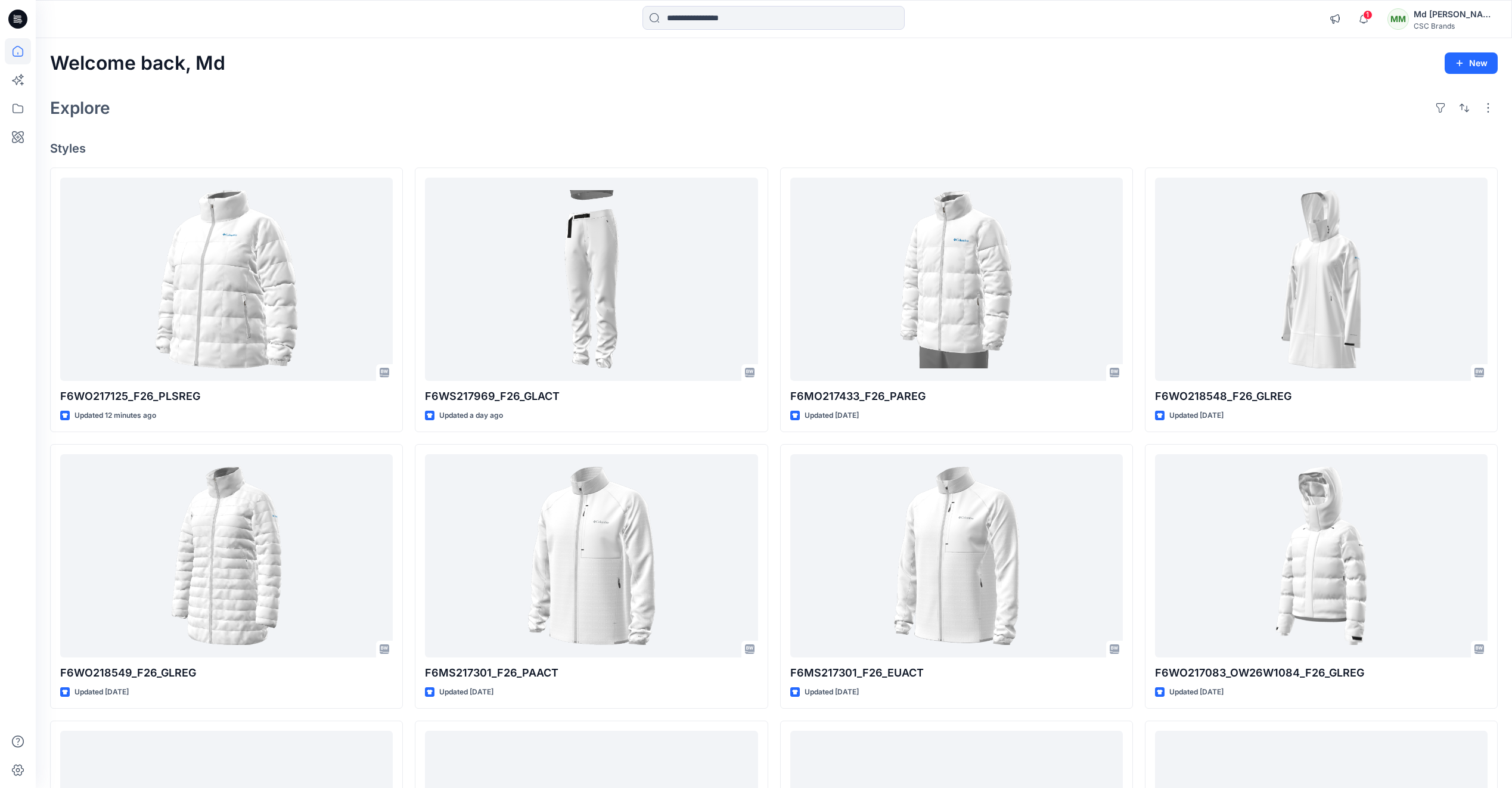
click at [439, 108] on div "Explore" at bounding box center [774, 108] width 1448 height 29
